Goal: Information Seeking & Learning: Learn about a topic

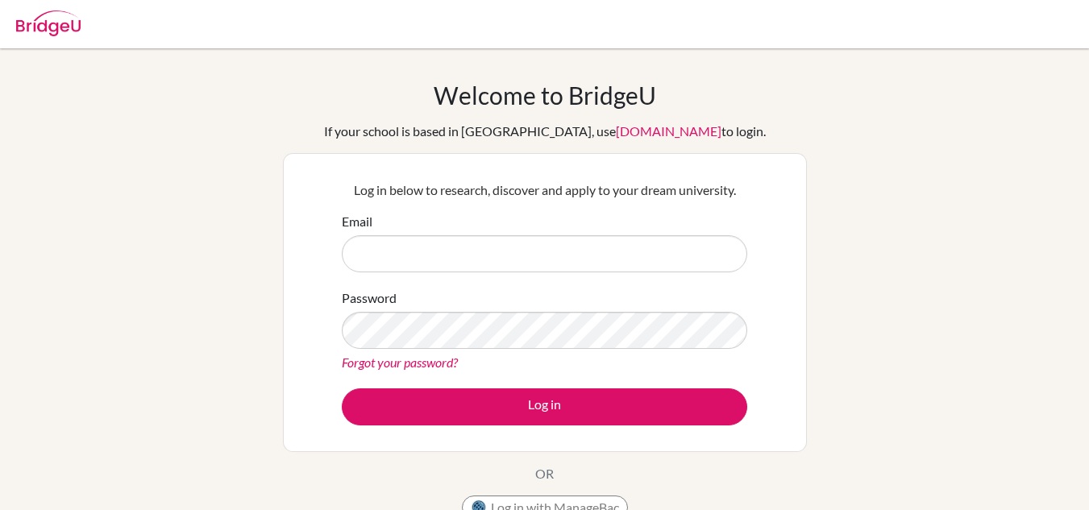
click at [409, 252] on input "Email" at bounding box center [544, 253] width 405 height 37
click at [424, 247] on input "Email" at bounding box center [544, 253] width 405 height 37
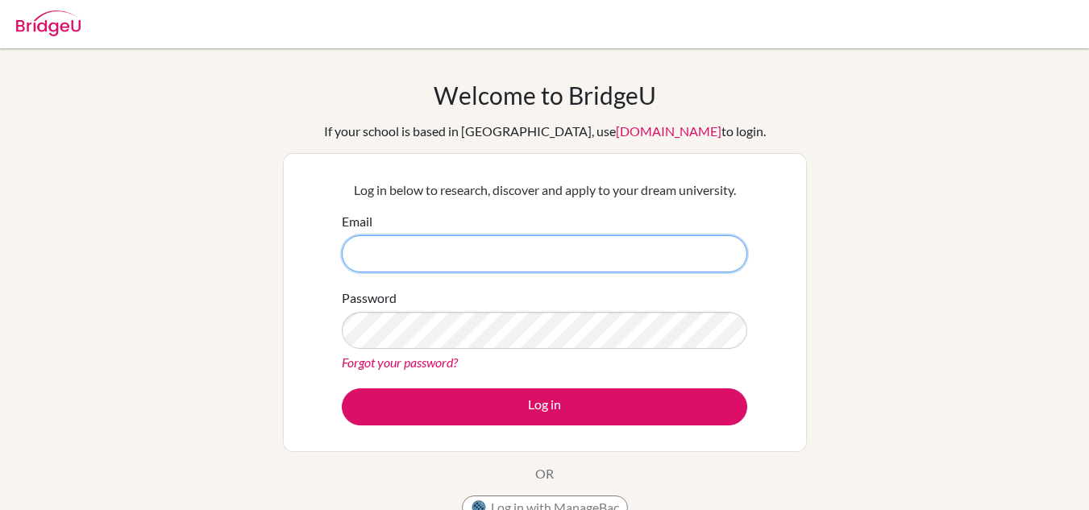
click at [376, 258] on input "Email" at bounding box center [544, 253] width 405 height 37
type input "anna.chen@acis.ac.th"
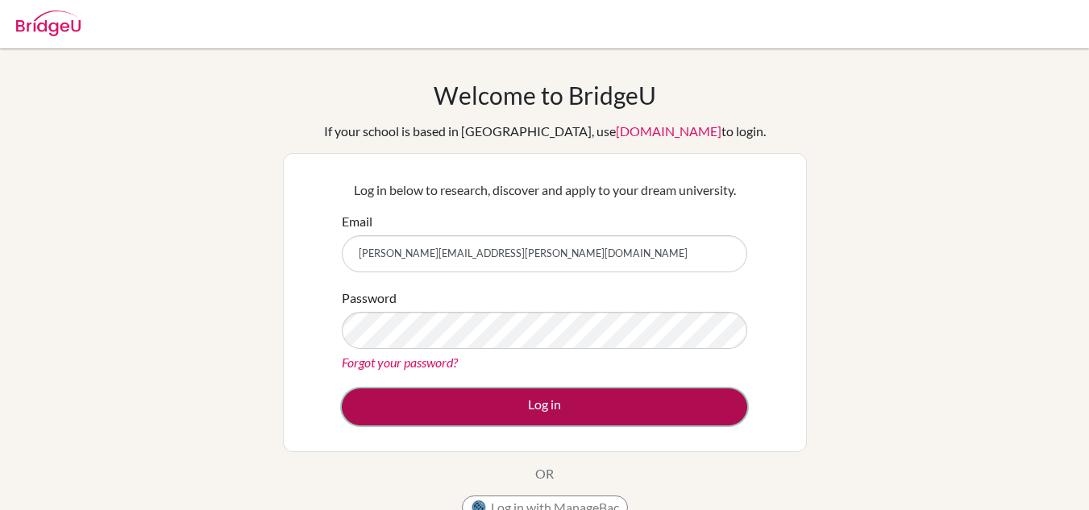
click at [550, 412] on button "Log in" at bounding box center [544, 406] width 405 height 37
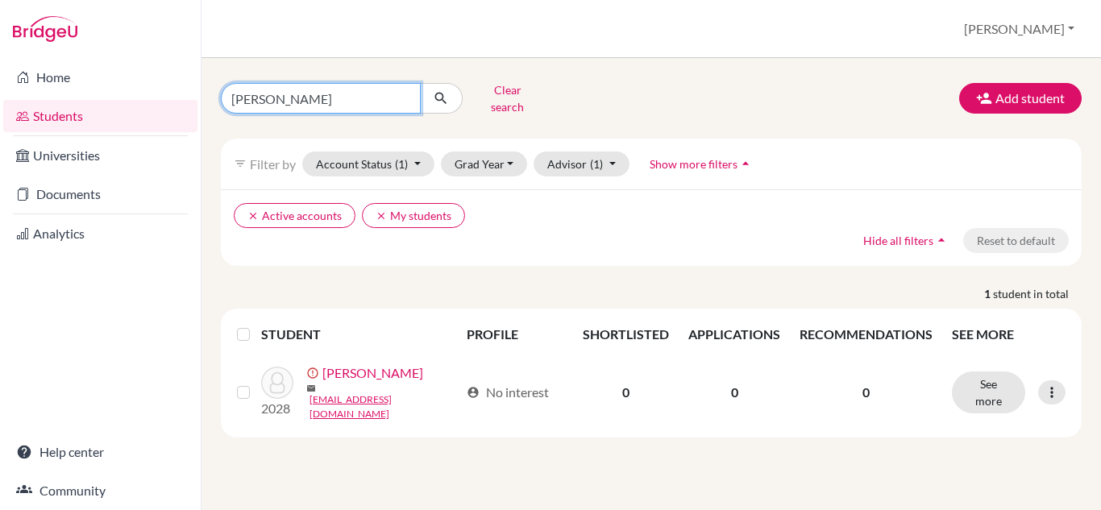
click at [319, 93] on input "anna" at bounding box center [321, 98] width 200 height 31
type input "a"
type input "[PERSON_NAME]"
click button "submit" at bounding box center [441, 98] width 43 height 31
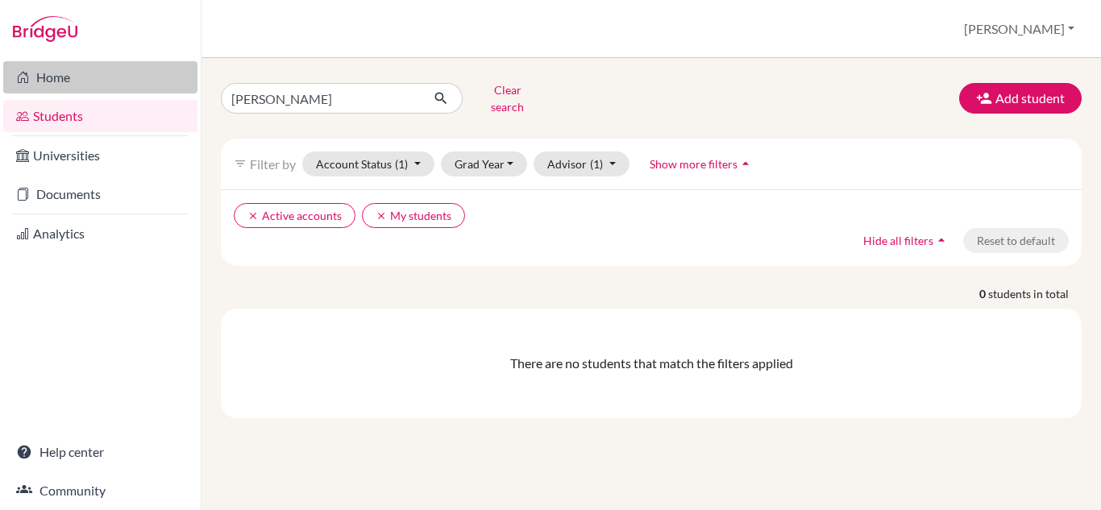
click at [49, 69] on link "Home" at bounding box center [100, 77] width 194 height 32
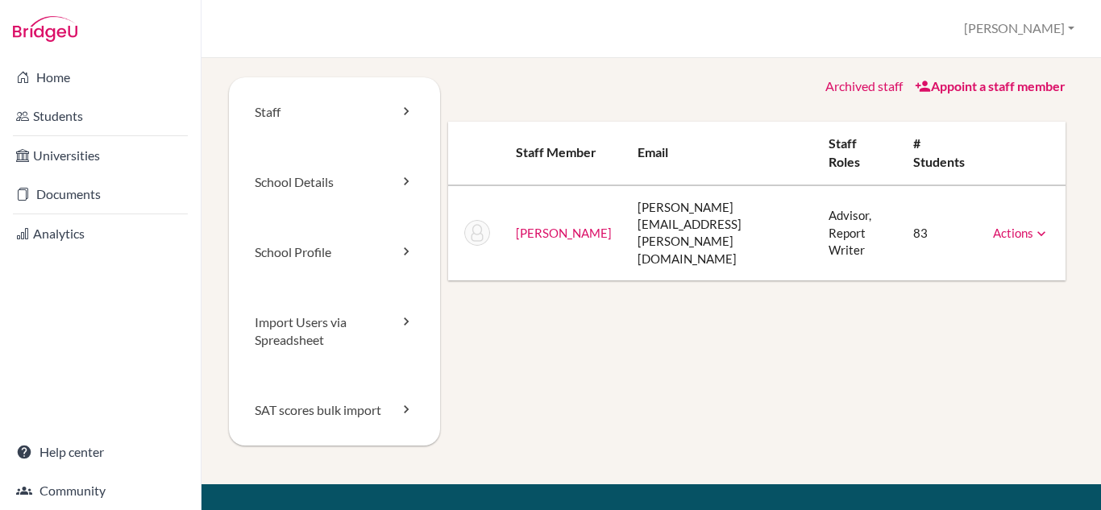
click at [601, 317] on div "Staff School Details School Profile Import Users via Spreadsheet SAT scores bul…" at bounding box center [651, 280] width 844 height 407
click at [57, 75] on link "Home" at bounding box center [100, 77] width 194 height 32
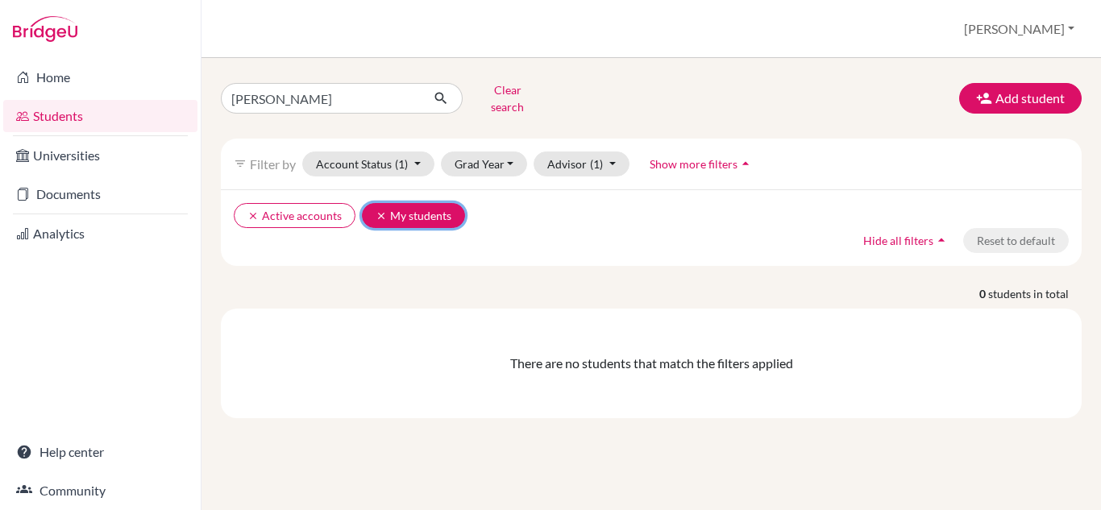
click at [403, 204] on button "clear My students" at bounding box center [413, 215] width 103 height 25
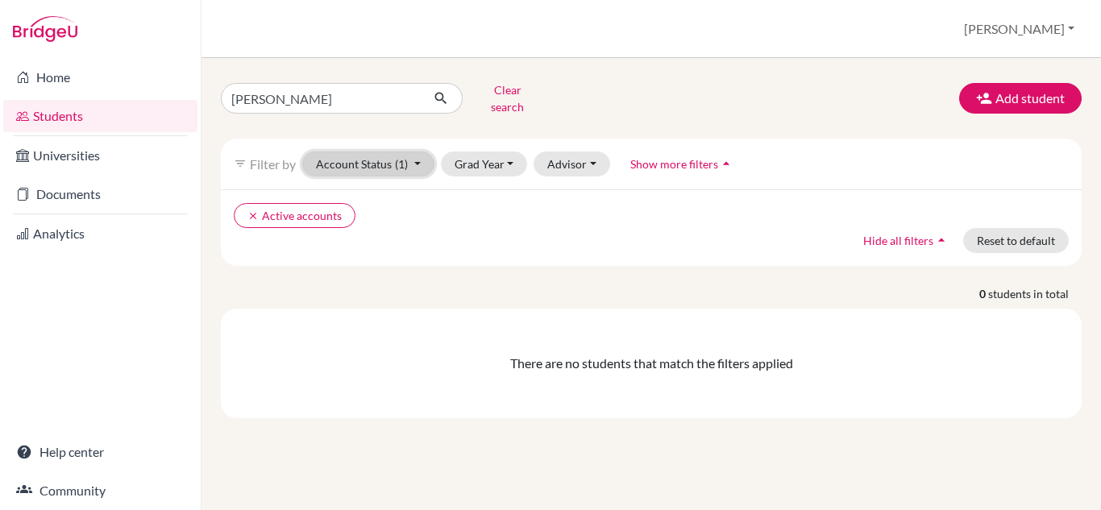
click at [417, 152] on button "Account Status (1)" at bounding box center [368, 163] width 132 height 25
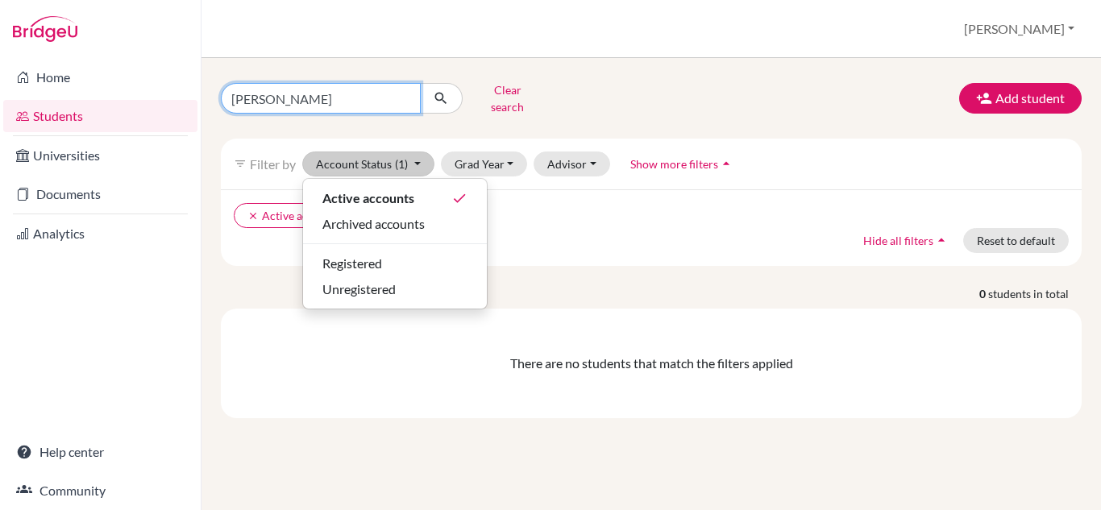
click at [369, 95] on input "[PERSON_NAME]" at bounding box center [321, 98] width 200 height 31
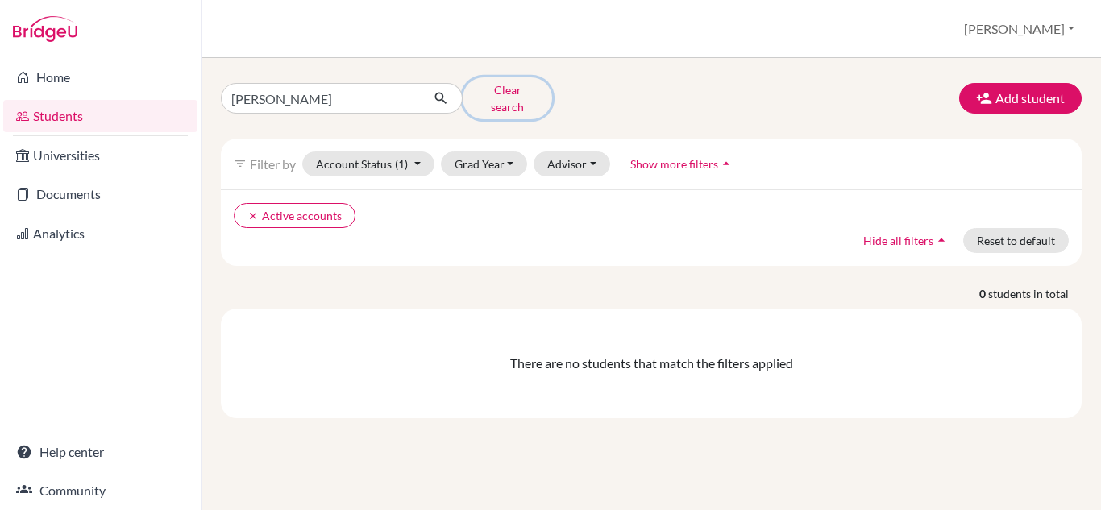
click at [521, 89] on button "Clear search" at bounding box center [507, 98] width 89 height 42
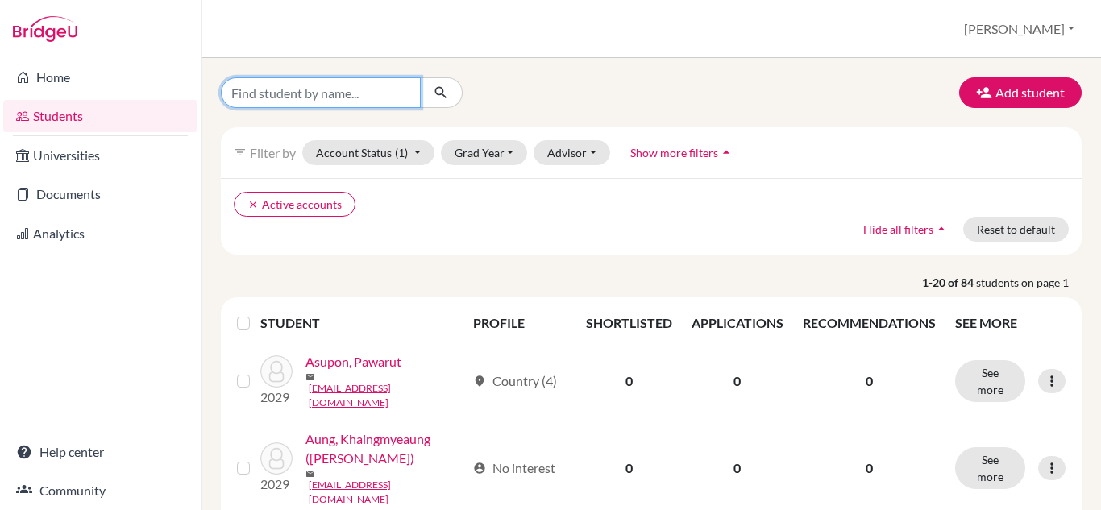
click at [372, 104] on input "Find student by name..." at bounding box center [321, 92] width 200 height 31
type input "nathan"
click button "submit" at bounding box center [441, 92] width 43 height 31
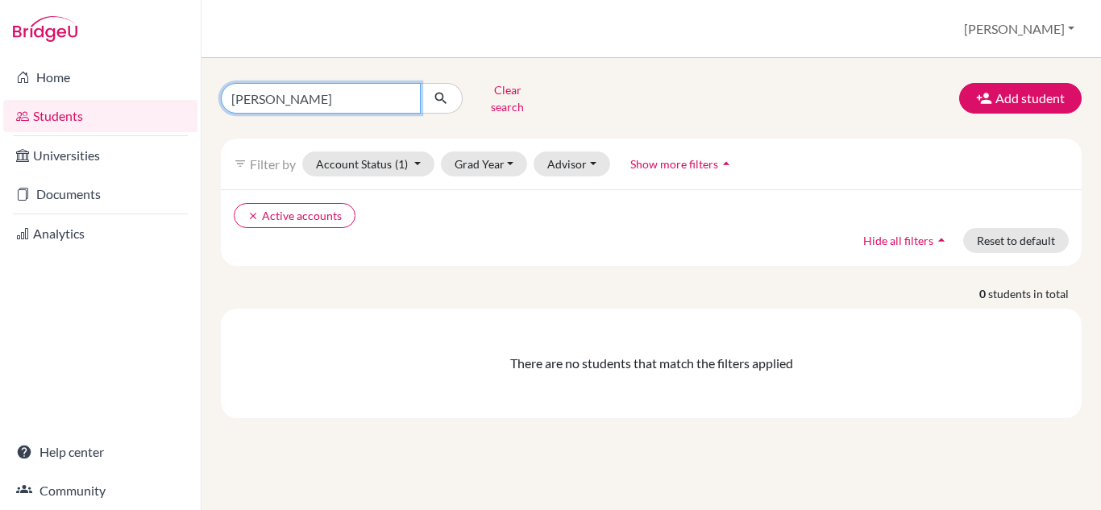
click at [404, 93] on input "nathan" at bounding box center [321, 98] width 200 height 31
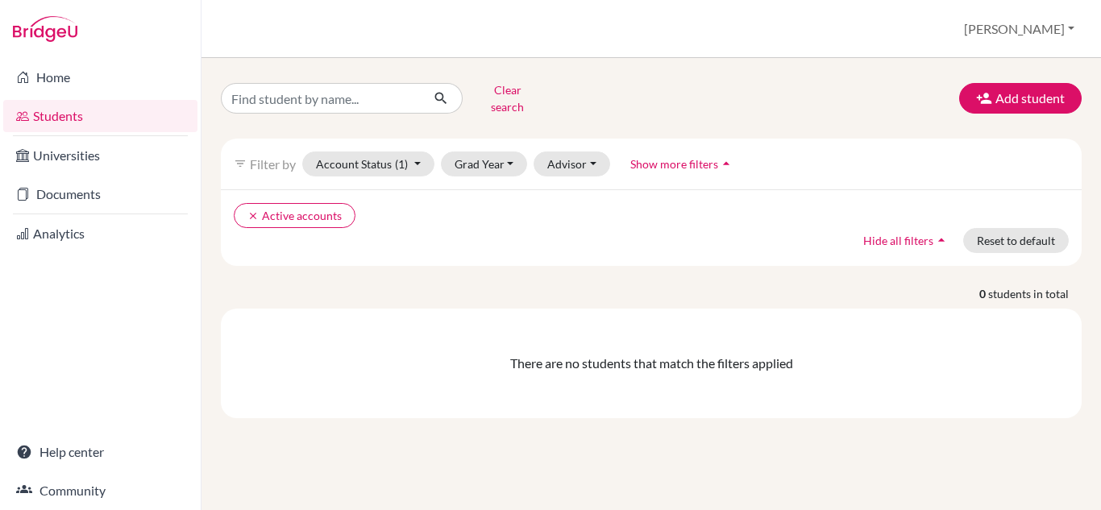
click at [82, 120] on link "Students" at bounding box center [100, 116] width 194 height 32
click at [69, 114] on link "Students" at bounding box center [100, 116] width 194 height 32
click at [251, 210] on icon "clear" at bounding box center [252, 215] width 11 height 11
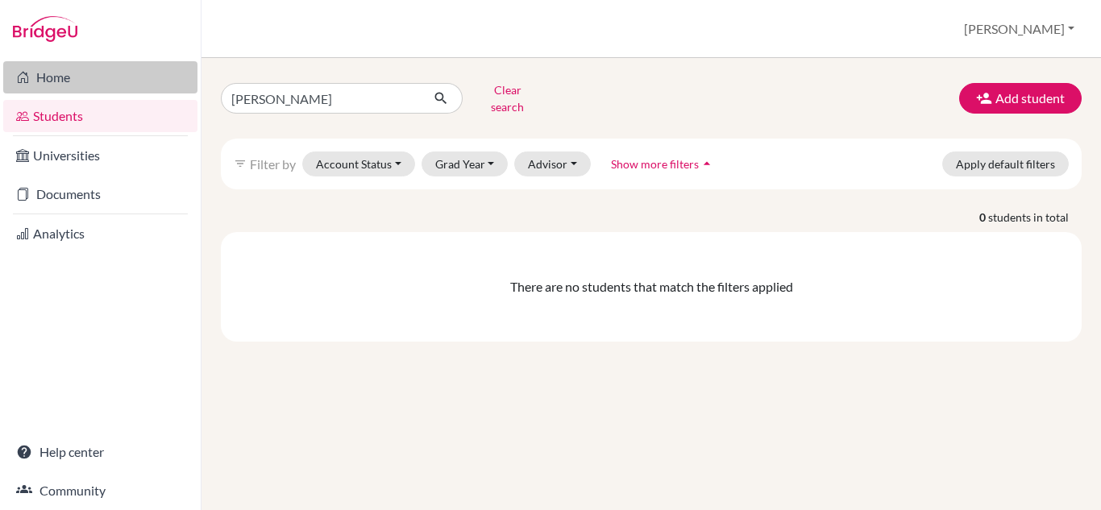
click at [56, 74] on link "Home" at bounding box center [100, 77] width 194 height 32
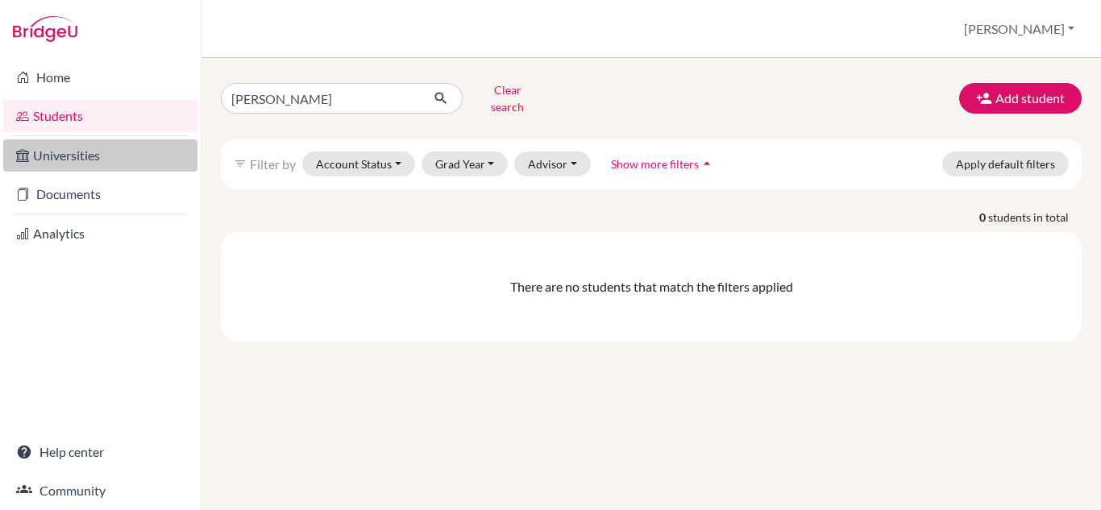
click at [77, 152] on link "Universities" at bounding box center [100, 155] width 194 height 32
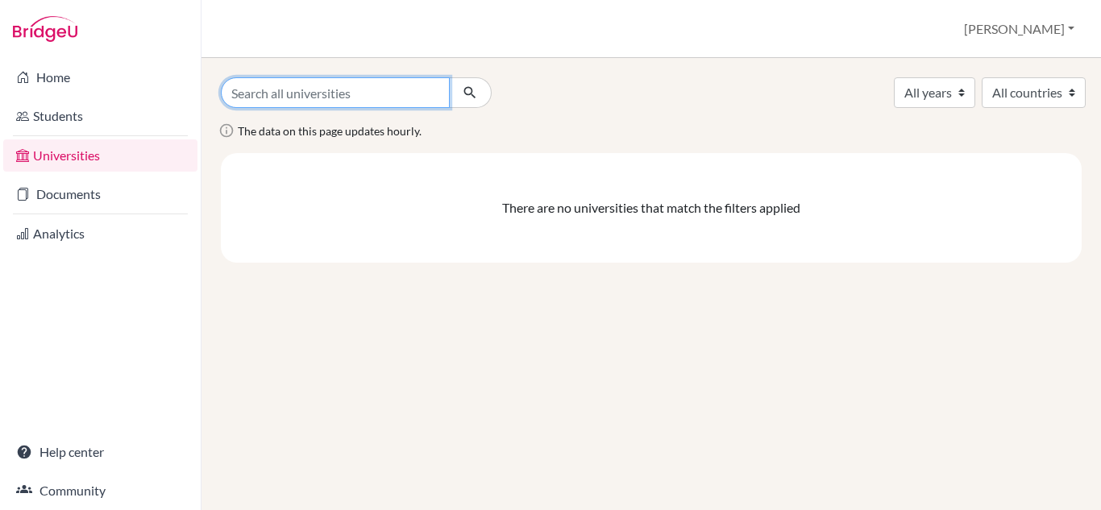
click at [341, 92] on input "Search all universities" at bounding box center [335, 92] width 229 height 31
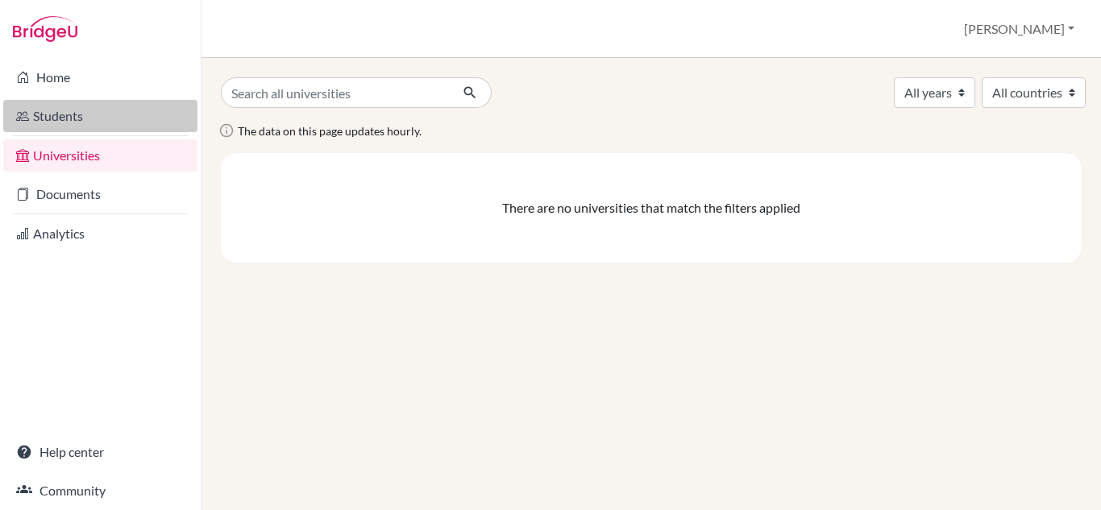
click at [77, 108] on link "Students" at bounding box center [100, 116] width 194 height 32
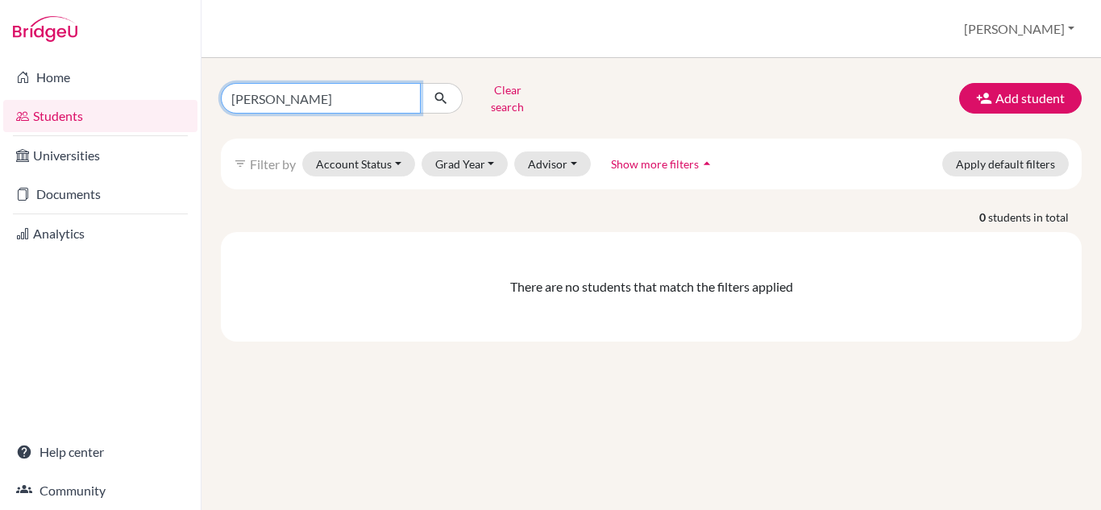
click at [296, 94] on input "[PERSON_NAME]" at bounding box center [321, 98] width 200 height 31
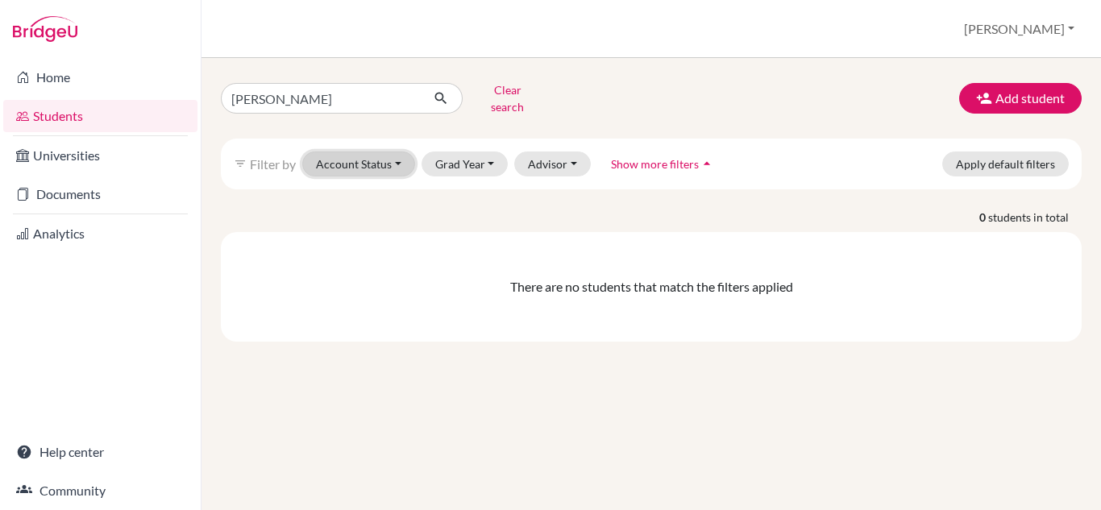
click at [396, 151] on button "Account Status" at bounding box center [358, 163] width 113 height 25
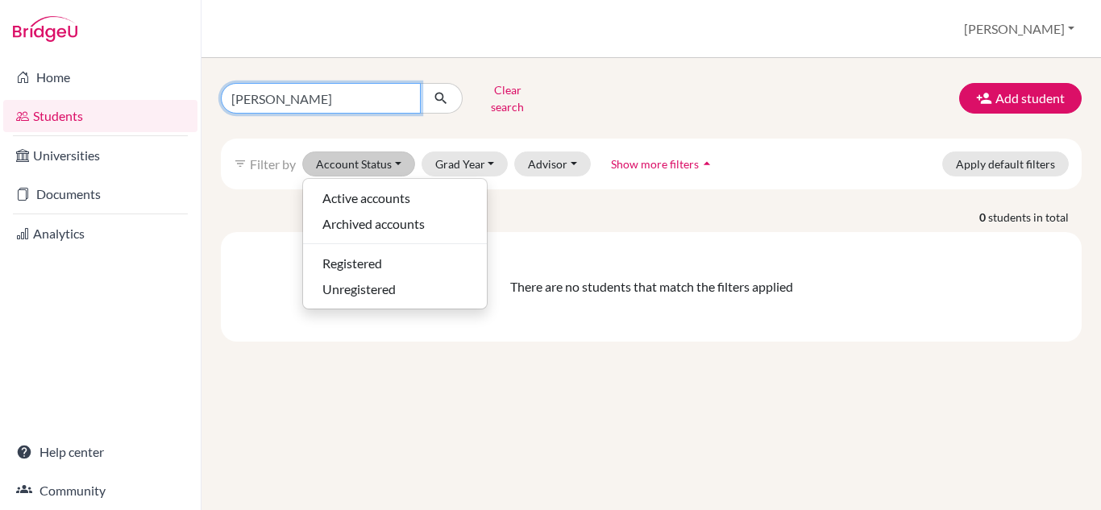
click at [305, 89] on input "[PERSON_NAME]" at bounding box center [321, 98] width 200 height 31
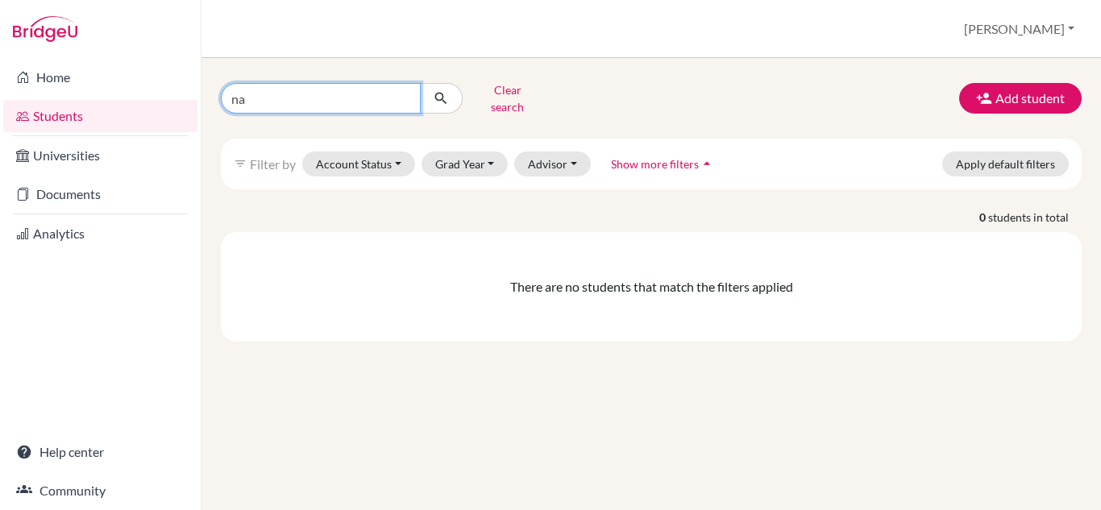
type input "n"
type input "[PERSON_NAME]"
click button "submit" at bounding box center [441, 98] width 43 height 31
drag, startPoint x: 291, startPoint y: 94, endPoint x: 217, endPoint y: 93, distance: 74.1
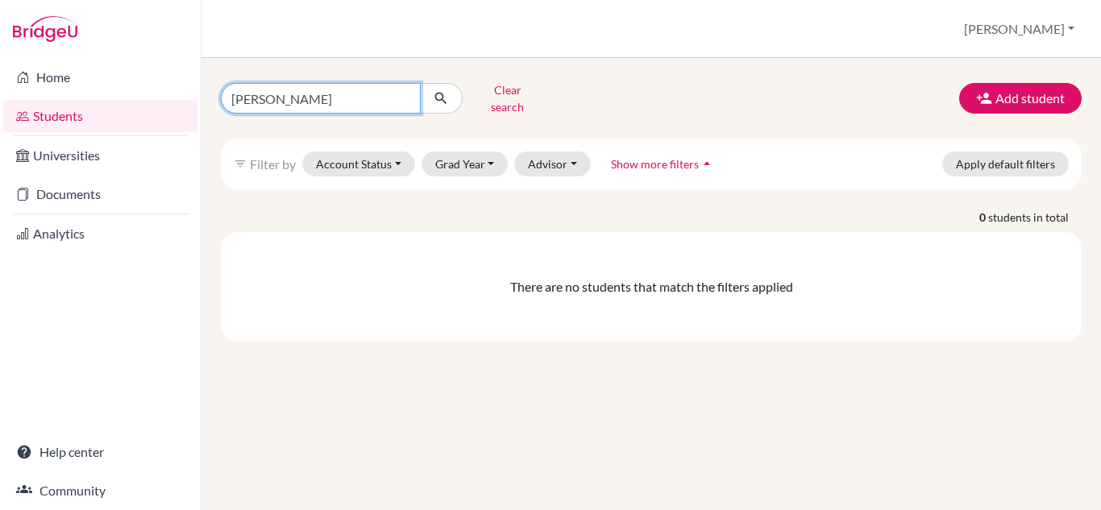
click at [217, 93] on div "[PERSON_NAME] search" at bounding box center [356, 98] width 295 height 42
type input "p"
type input "bhone"
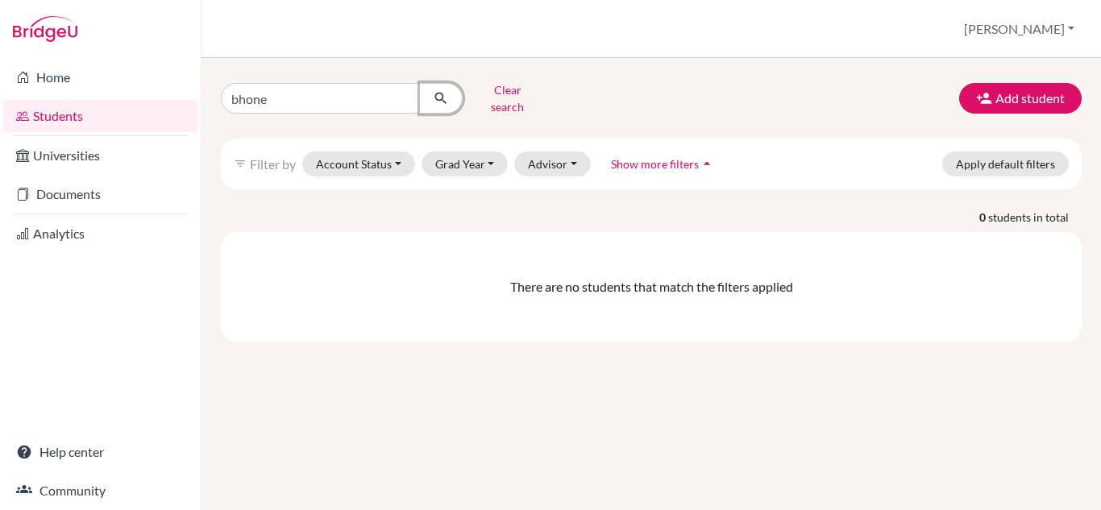
click at [436, 91] on icon "submit" at bounding box center [441, 98] width 16 height 16
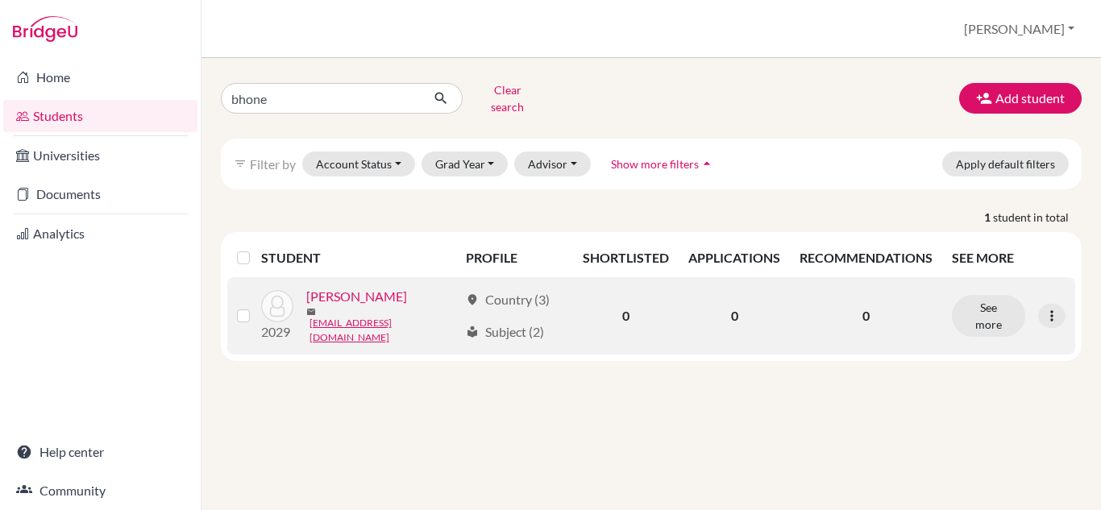
click at [351, 290] on link "[PERSON_NAME]" at bounding box center [356, 296] width 101 height 19
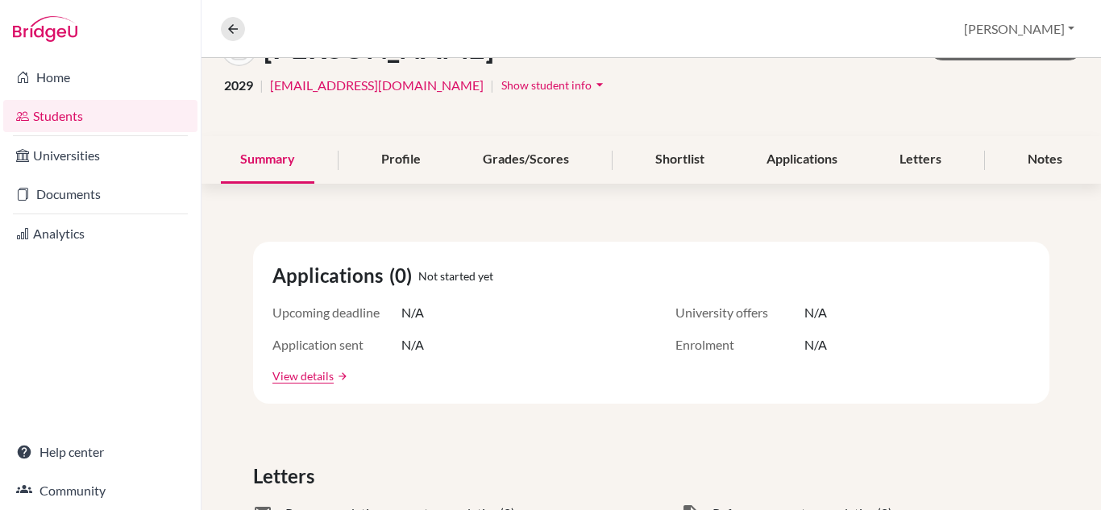
scroll to position [81, 0]
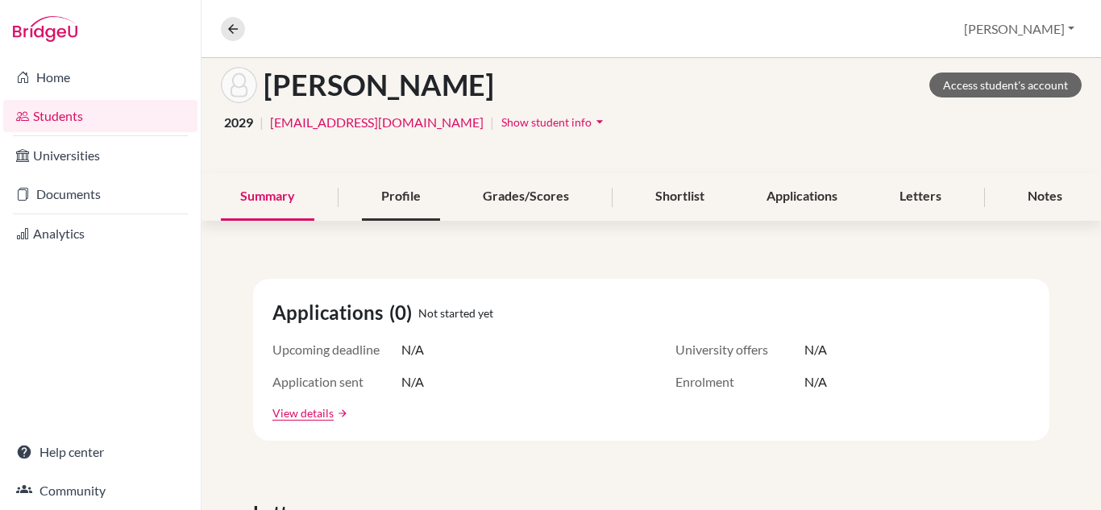
click at [389, 199] on div "Profile" at bounding box center [401, 197] width 78 height 48
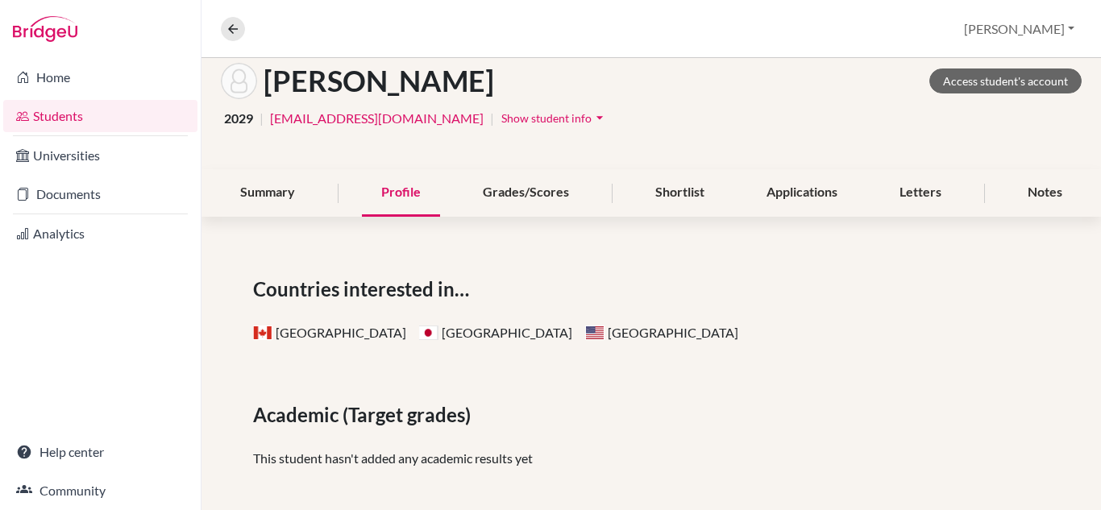
scroll to position [36, 0]
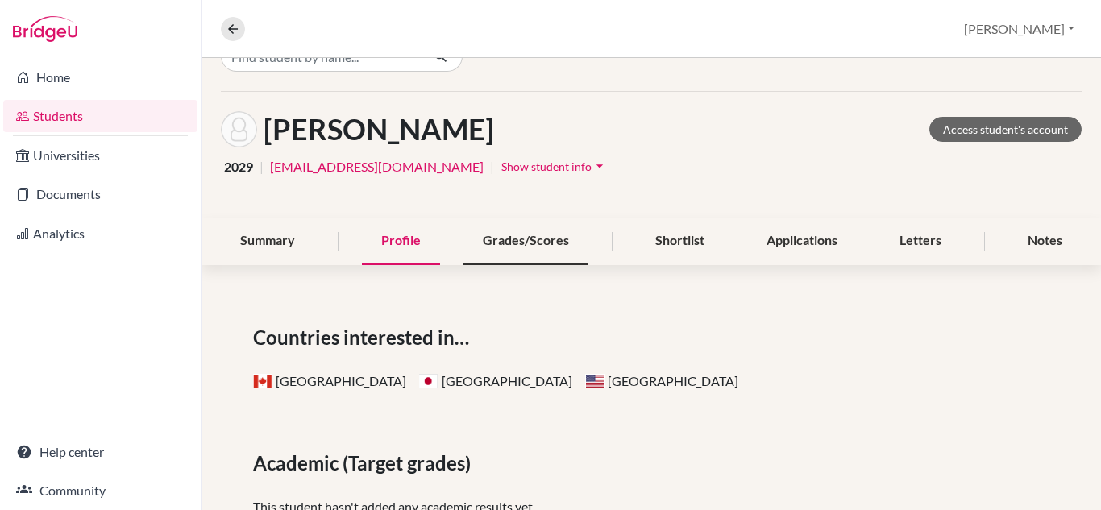
click at [539, 238] on div "Grades/Scores" at bounding box center [525, 242] width 125 height 48
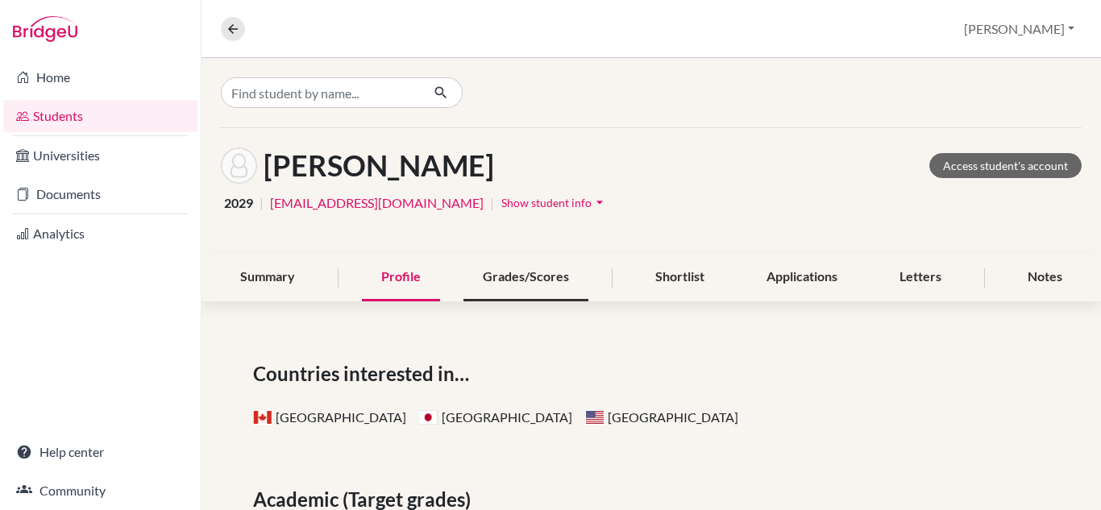
click at [528, 279] on div "Grades/Scores" at bounding box center [525, 278] width 125 height 48
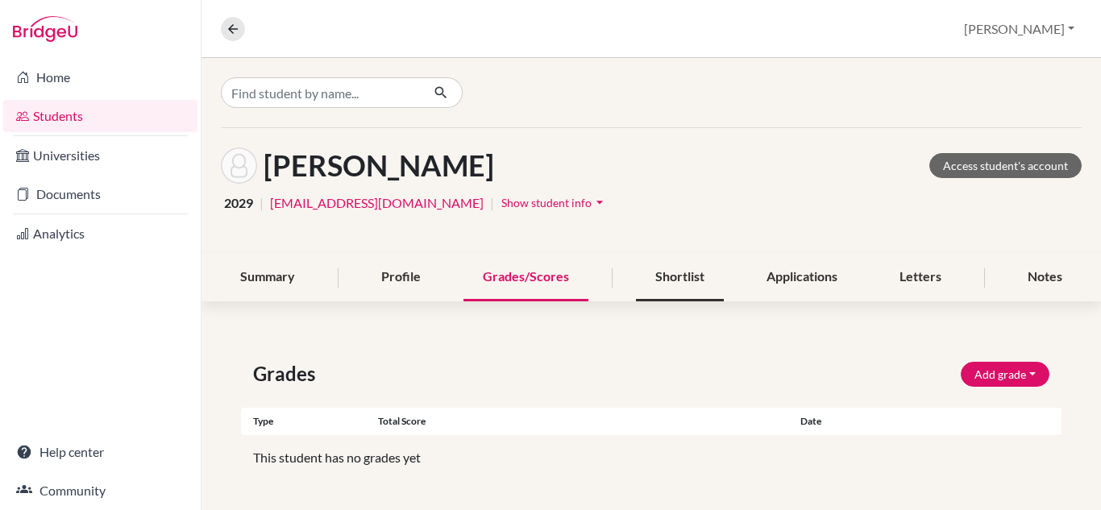
click at [682, 275] on div "Shortlist" at bounding box center [680, 278] width 88 height 48
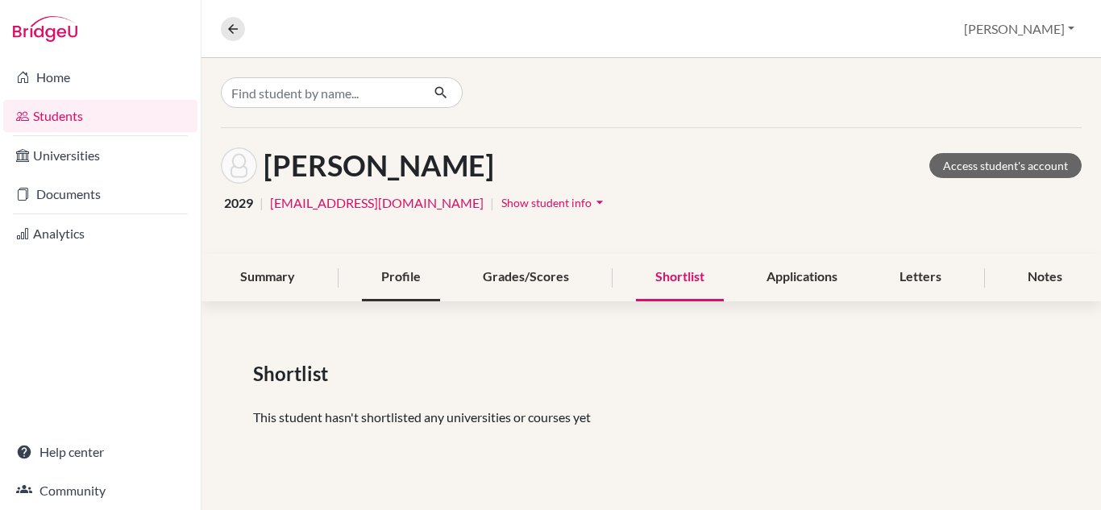
click at [399, 279] on div "Profile" at bounding box center [401, 278] width 78 height 48
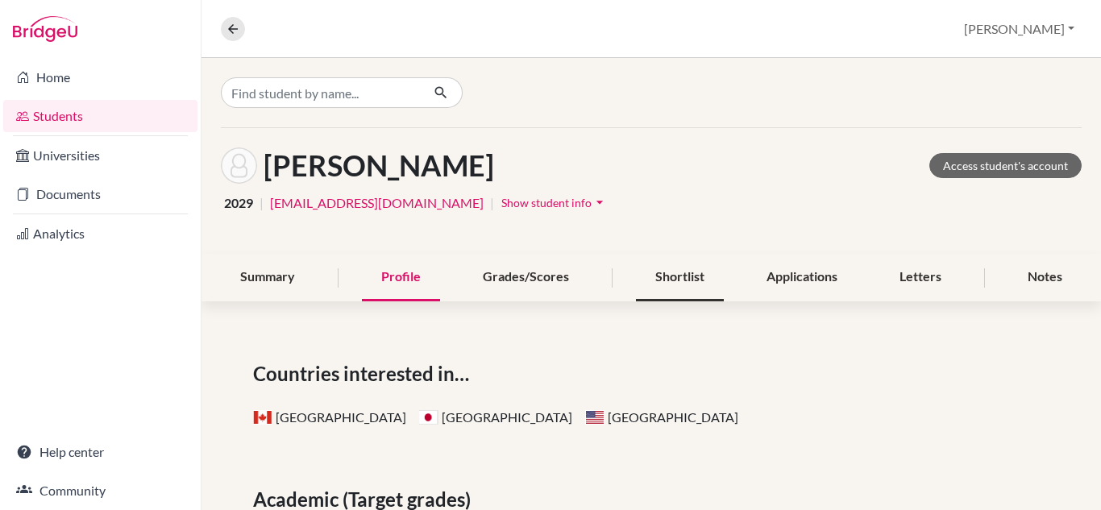
click at [678, 276] on div "Shortlist" at bounding box center [680, 278] width 88 height 48
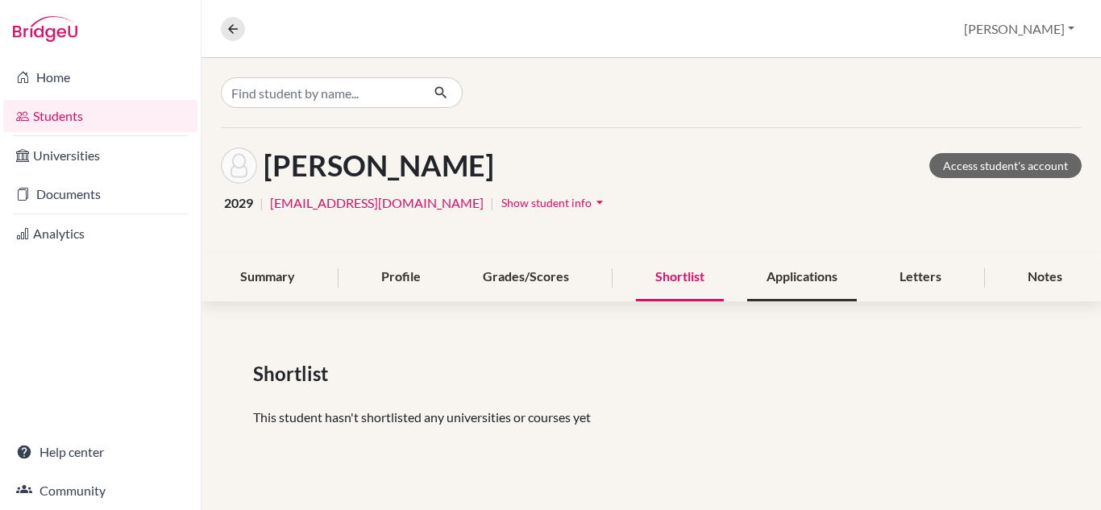
click at [799, 276] on div "Applications" at bounding box center [802, 278] width 110 height 48
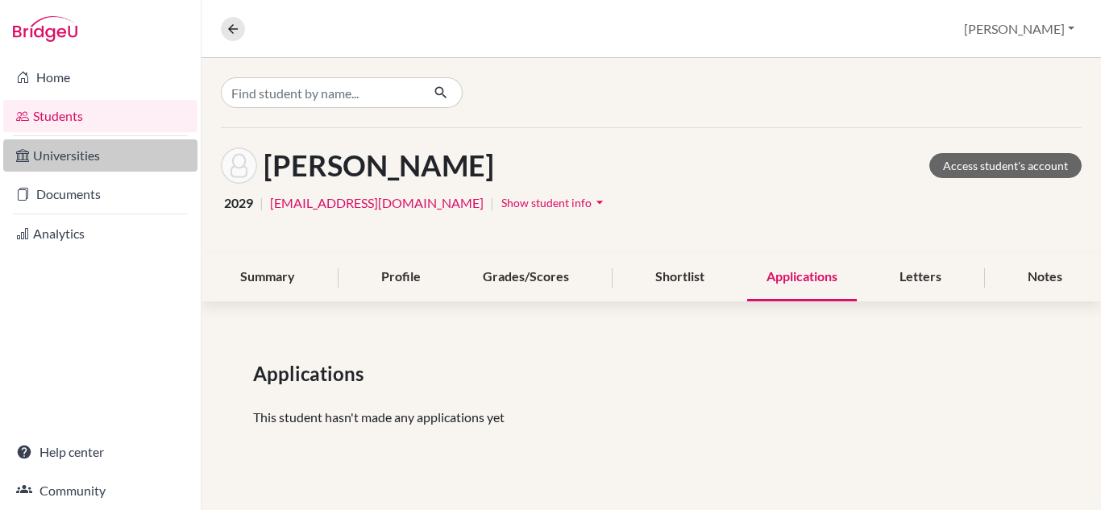
click at [64, 151] on link "Universities" at bounding box center [100, 155] width 194 height 32
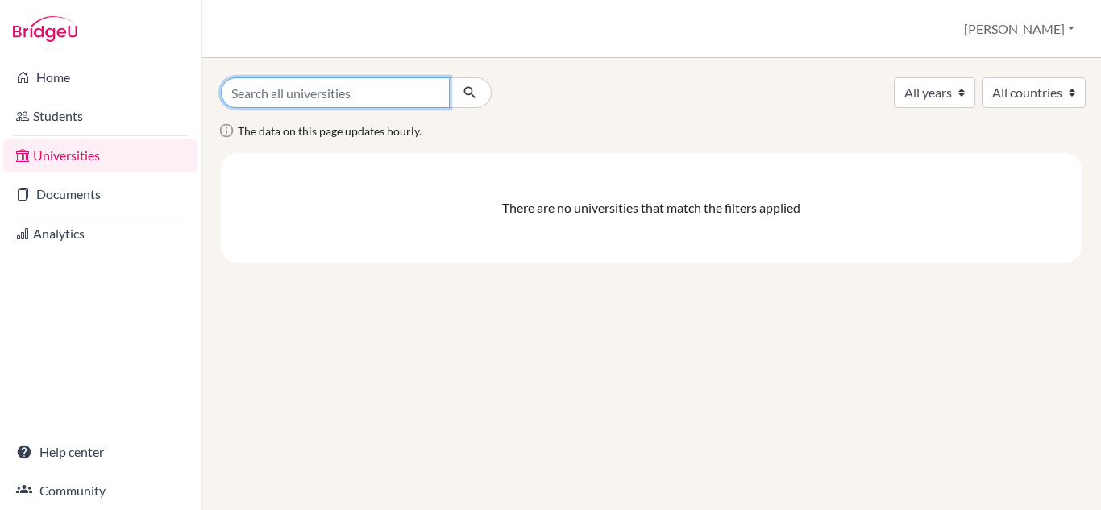
click at [381, 96] on input "Search all universities" at bounding box center [335, 92] width 229 height 31
type input "japan"
click at [449, 77] on button "submit" at bounding box center [470, 92] width 43 height 31
click at [467, 92] on icon "submit" at bounding box center [470, 93] width 16 height 16
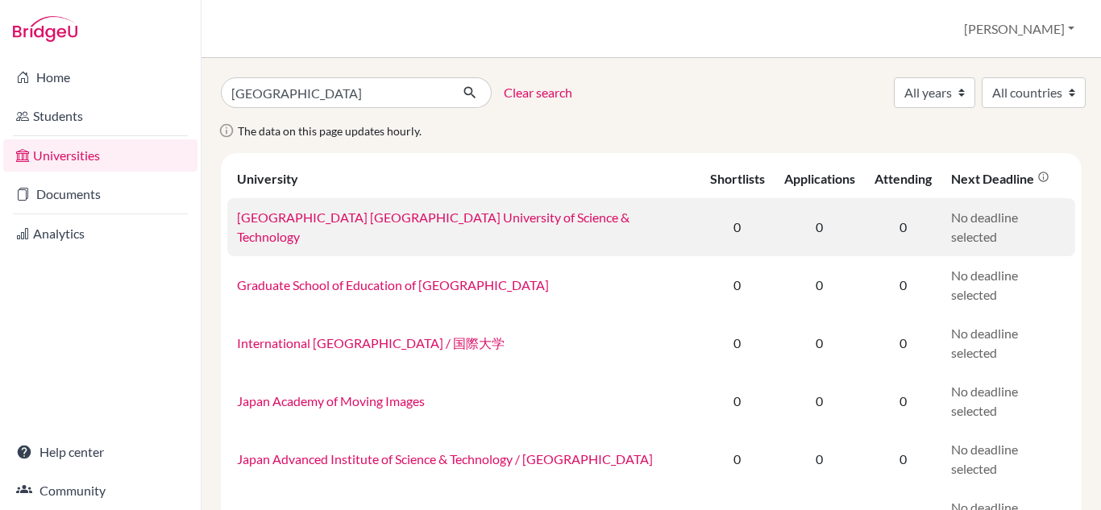
click at [441, 228] on link "[GEOGRAPHIC_DATA] [GEOGRAPHIC_DATA] University of Science & Technology" at bounding box center [433, 227] width 392 height 35
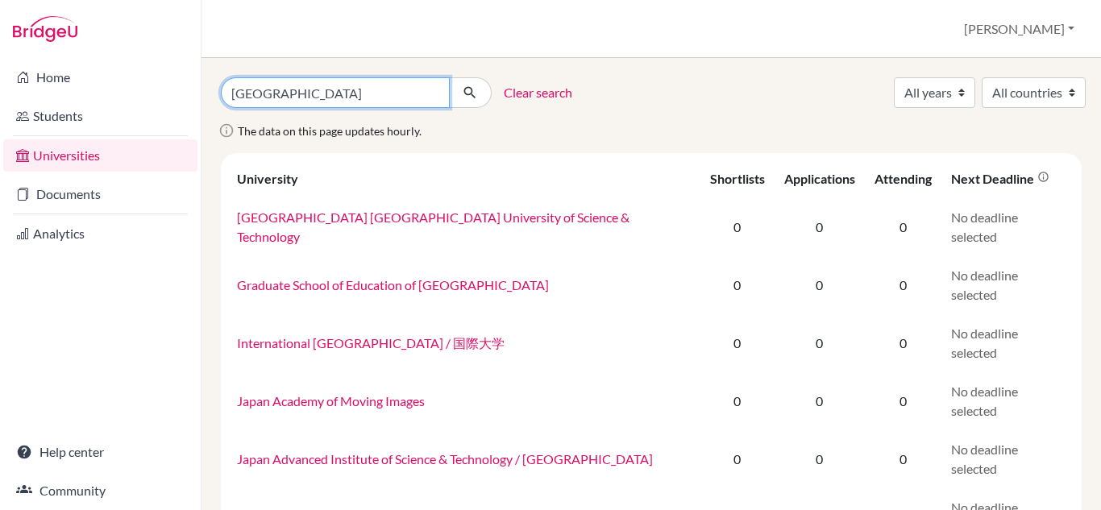
drag, startPoint x: 336, startPoint y: 97, endPoint x: 222, endPoint y: 89, distance: 114.8
click at [222, 89] on input "japan" at bounding box center [335, 92] width 229 height 31
type input "Canada"
click at [449, 77] on button "submit" at bounding box center [470, 92] width 43 height 31
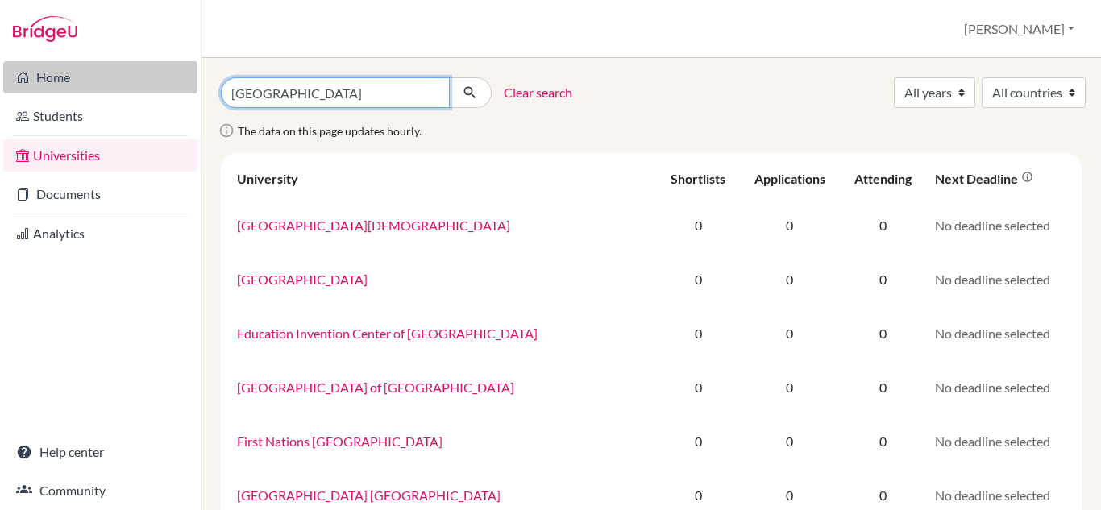
drag, startPoint x: 317, startPoint y: 93, endPoint x: 180, endPoint y: 87, distance: 137.1
click at [181, 88] on div "Home Students Universities Documents Analytics Help center Community Universiti…" at bounding box center [550, 255] width 1101 height 510
type input "US"
click at [449, 77] on button "submit" at bounding box center [470, 92] width 43 height 31
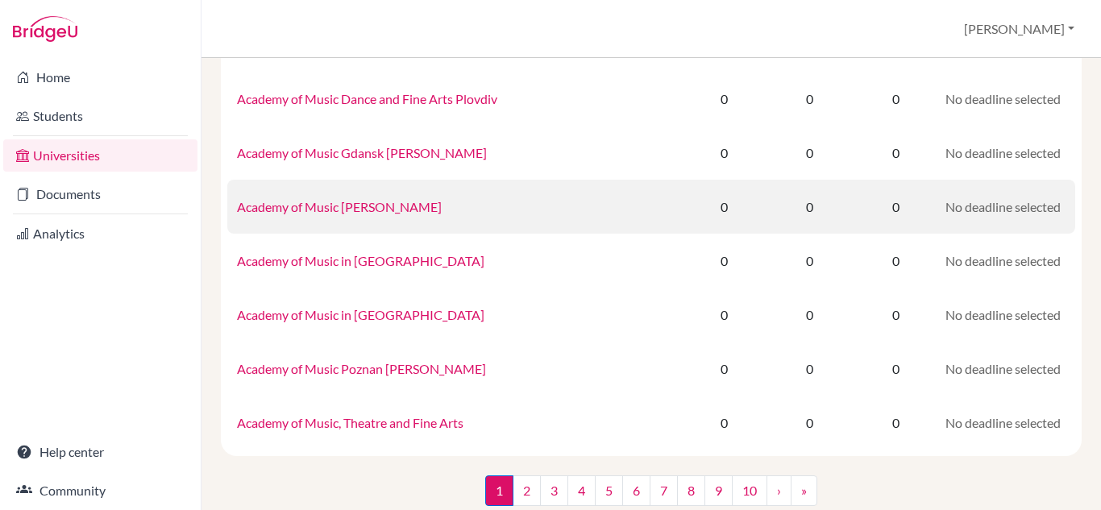
scroll to position [1126, 0]
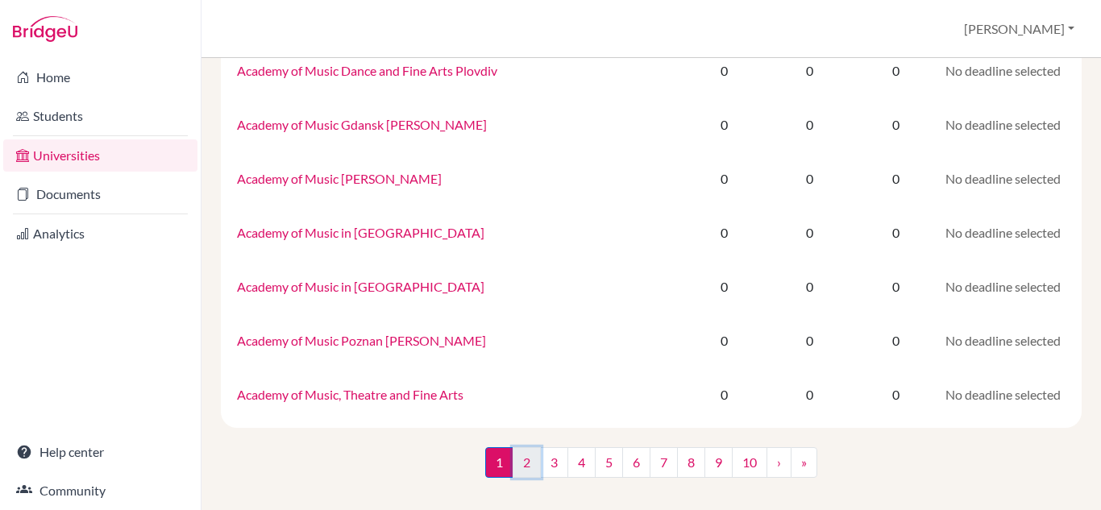
click at [517, 464] on link "2" at bounding box center [526, 462] width 28 height 31
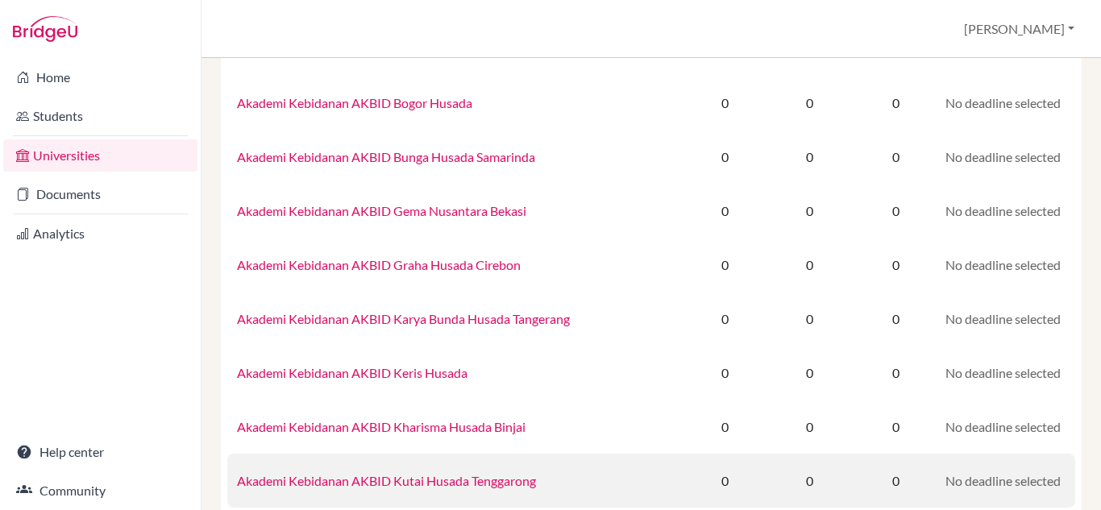
scroll to position [1126, 0]
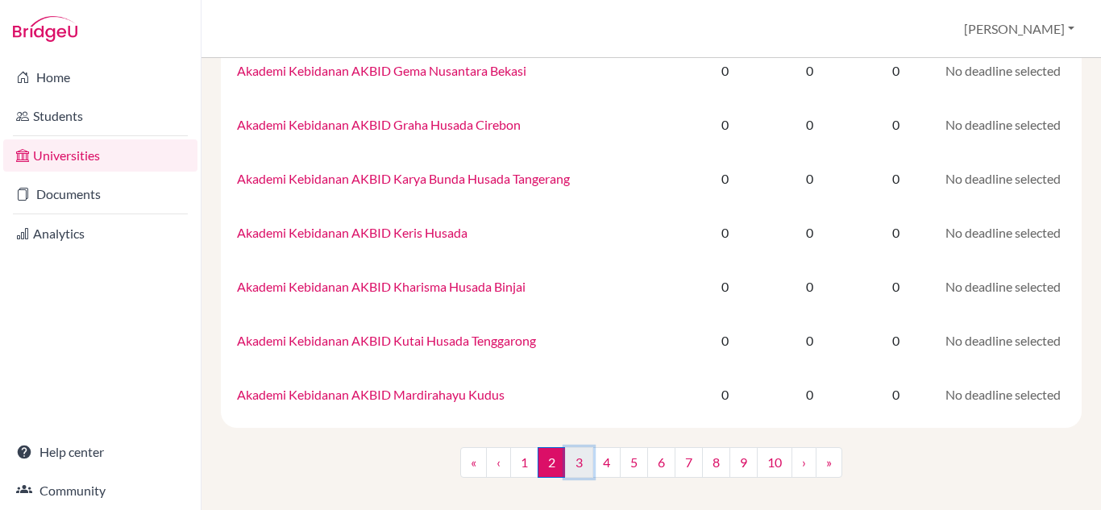
click at [575, 463] on link "3" at bounding box center [579, 462] width 28 height 31
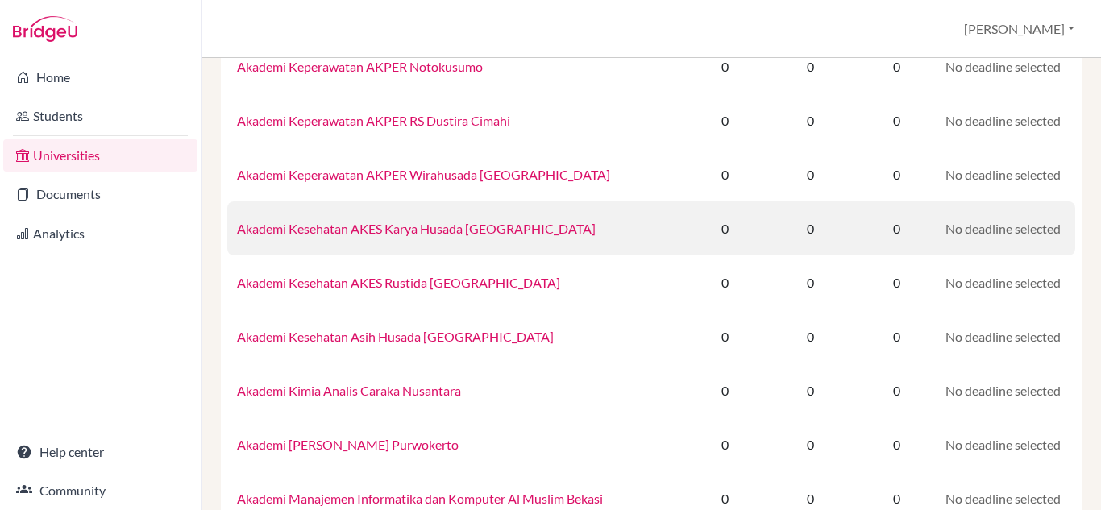
scroll to position [1126, 0]
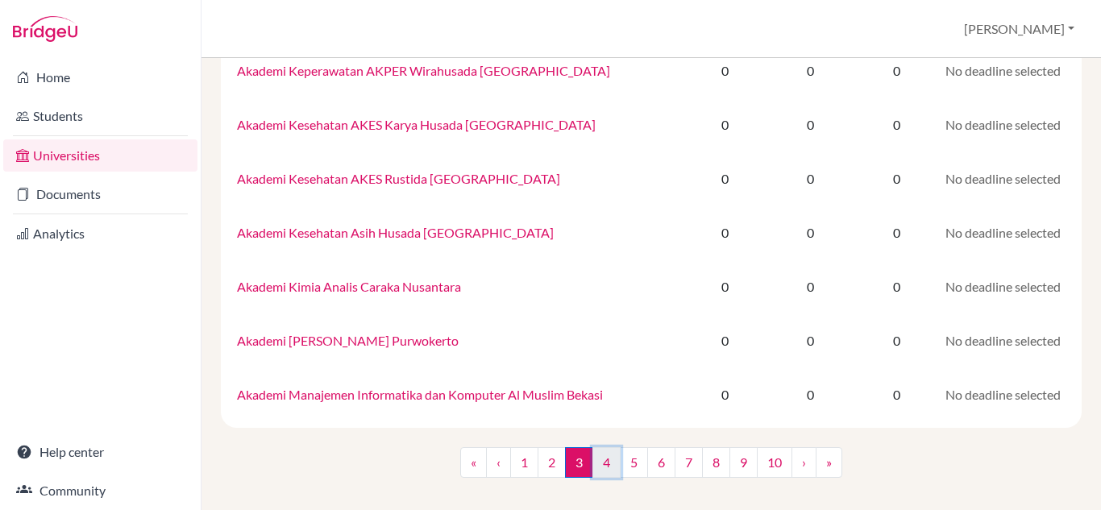
click at [601, 461] on link "4" at bounding box center [606, 462] width 28 height 31
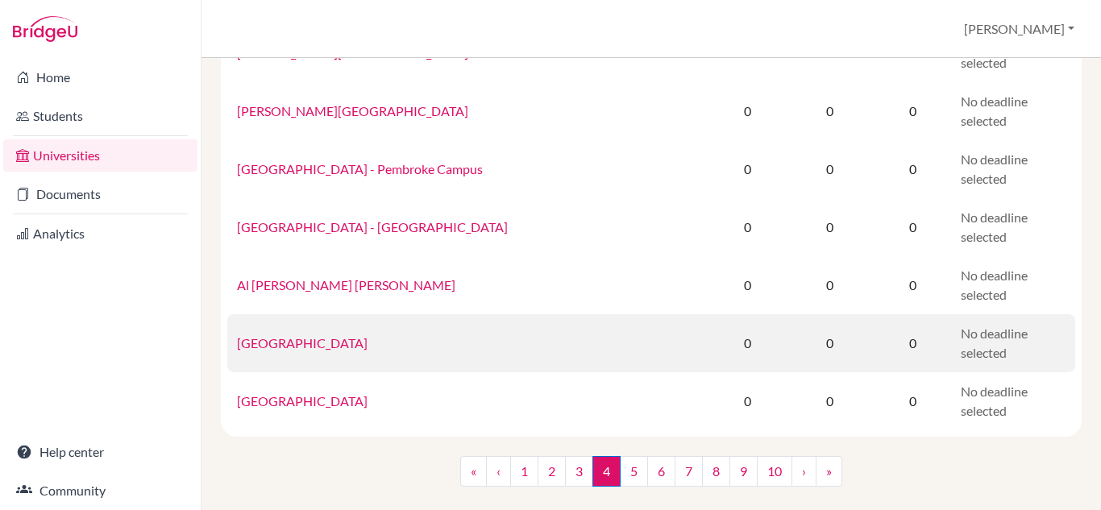
scroll to position [1227, 0]
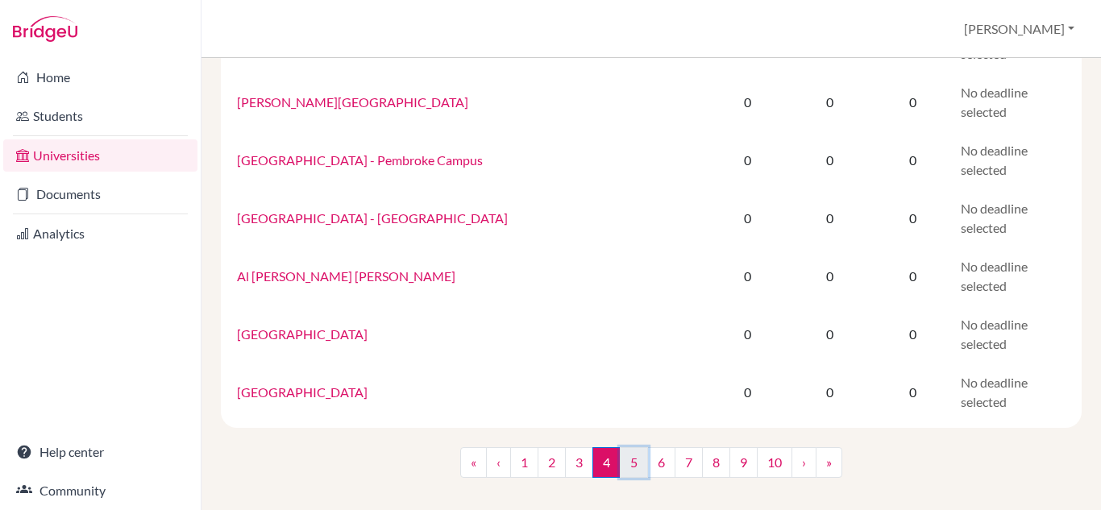
click at [624, 463] on link "5" at bounding box center [634, 462] width 28 height 31
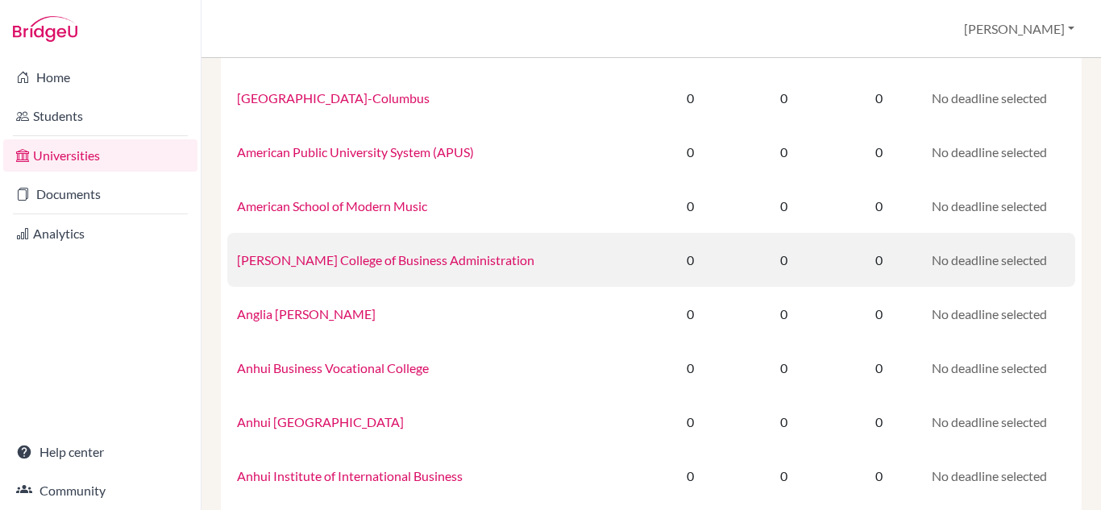
scroll to position [1126, 0]
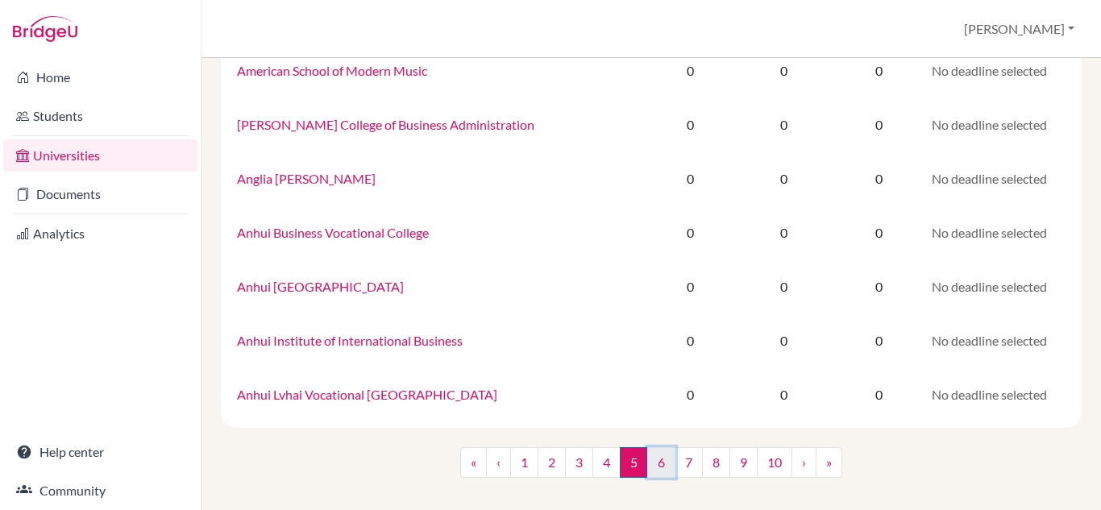
click at [659, 467] on link "6" at bounding box center [661, 462] width 28 height 31
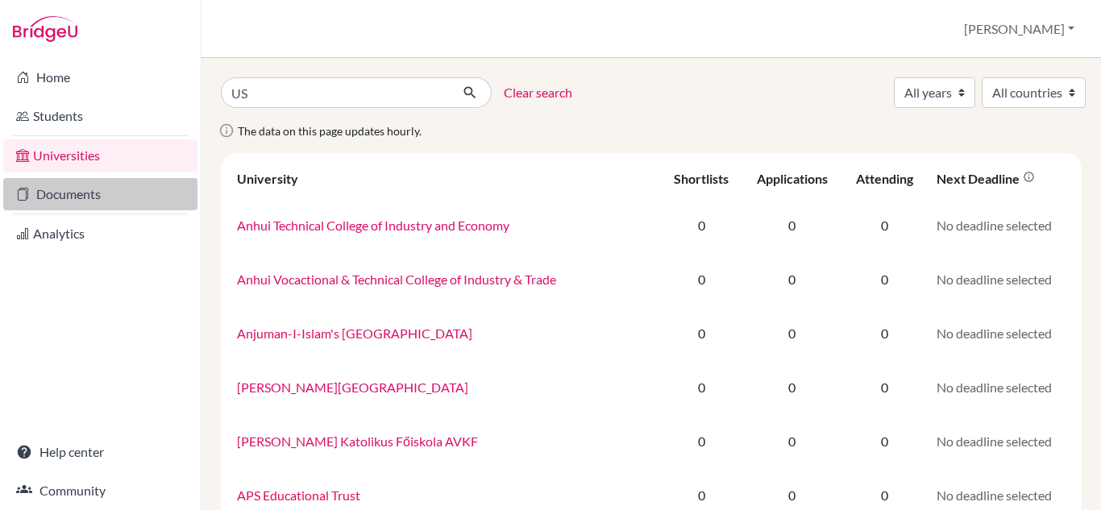
click at [72, 191] on link "Documents" at bounding box center [100, 194] width 194 height 32
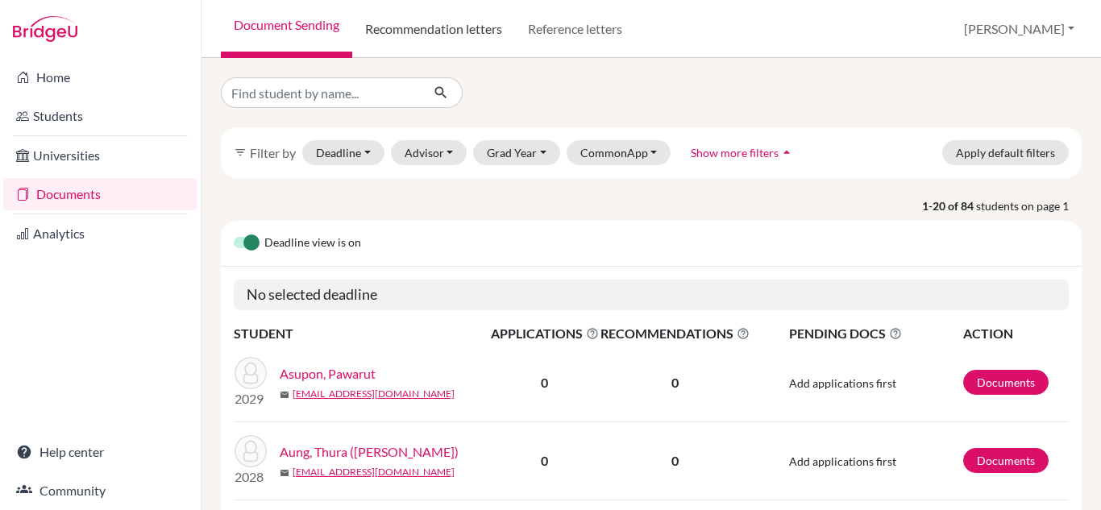
click at [436, 25] on link "Recommendation letters" at bounding box center [433, 29] width 163 height 58
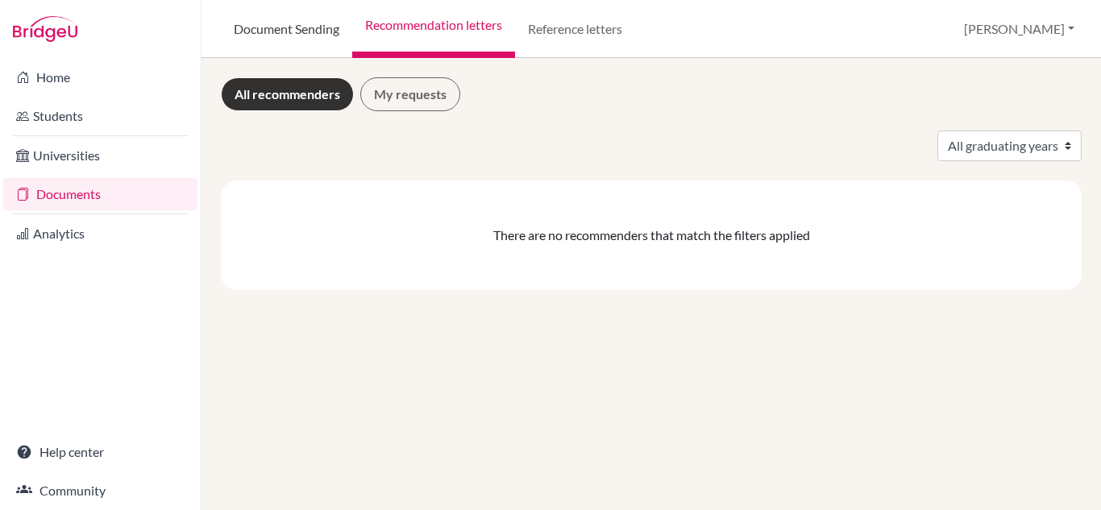
click at [285, 23] on link "Document Sending" at bounding box center [286, 29] width 131 height 58
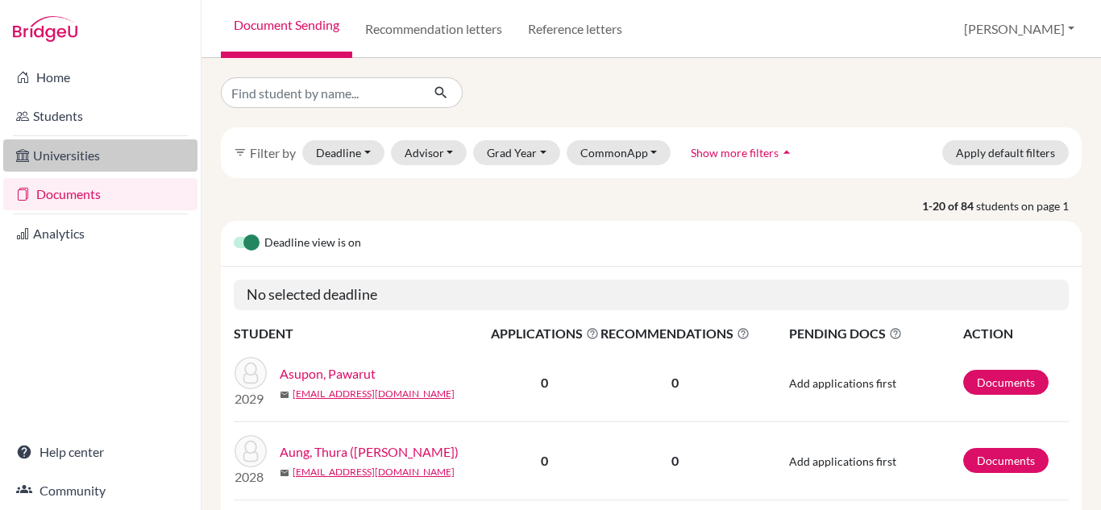
click at [76, 154] on link "Universities" at bounding box center [100, 155] width 194 height 32
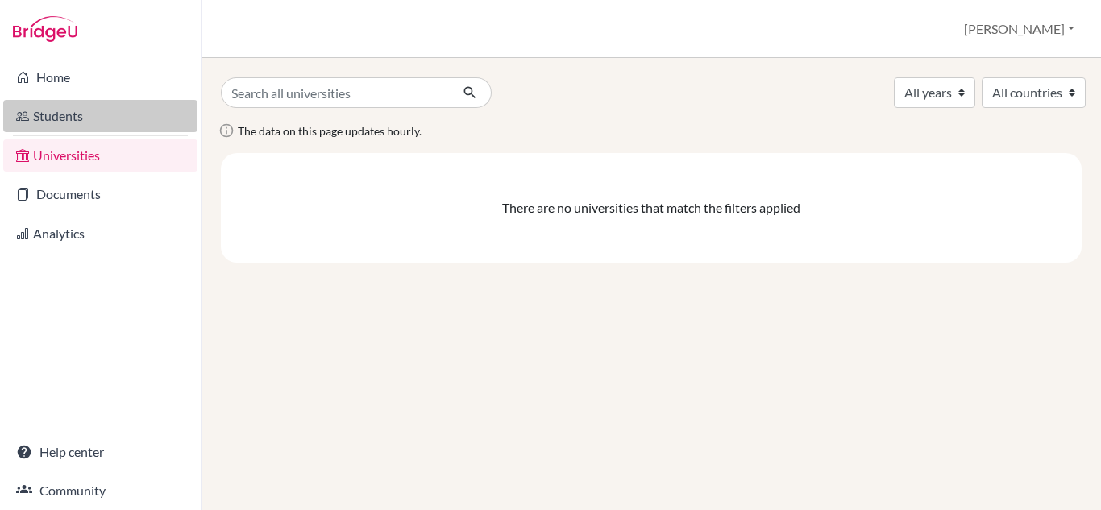
click at [68, 115] on link "Students" at bounding box center [100, 116] width 194 height 32
